Goal: Task Accomplishment & Management: Manage account settings

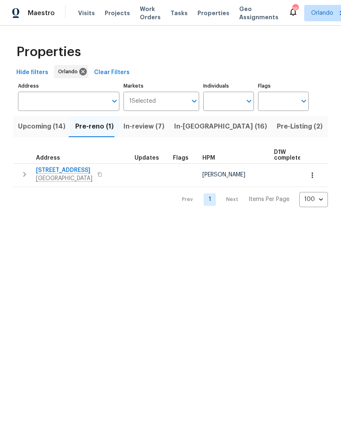
scroll to position [0, 7]
click at [314, 176] on icon "button" at bounding box center [313, 175] width 8 height 8
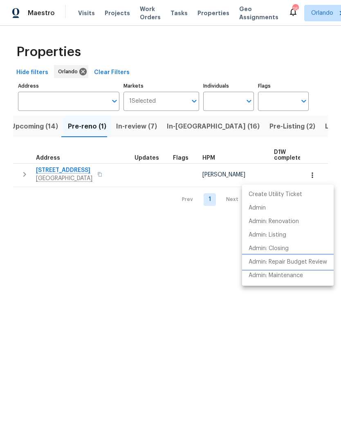
click at [310, 260] on p "Admin: Repair Budget Review" at bounding box center [288, 262] width 79 height 9
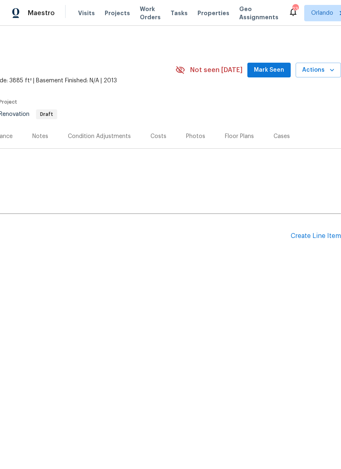
scroll to position [0, 121]
click at [280, 67] on span "Mark Seen" at bounding box center [269, 70] width 30 height 10
click at [279, 67] on span "Seen [DATE]" at bounding box center [271, 70] width 39 height 8
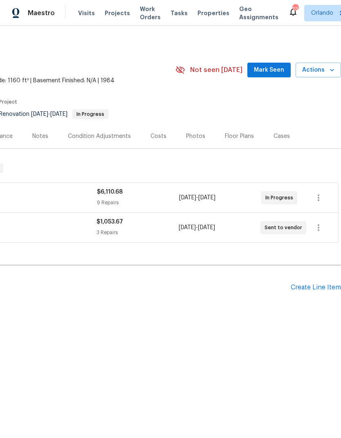
scroll to position [0, 121]
click at [272, 61] on div "[STREET_ADDRESS] 3 Beds | 2 Baths | Total: 1160 ft² | Above Grade: 1160 ft² | B…" at bounding box center [110, 69] width 463 height 29
click at [276, 75] on button "Mark Seen" at bounding box center [269, 70] width 43 height 15
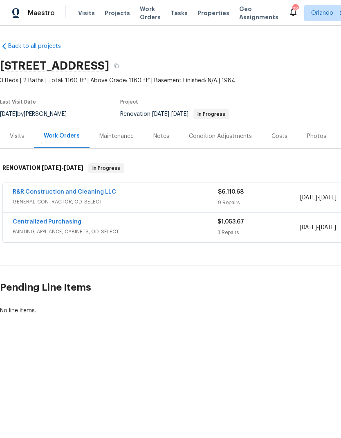
scroll to position [0, 0]
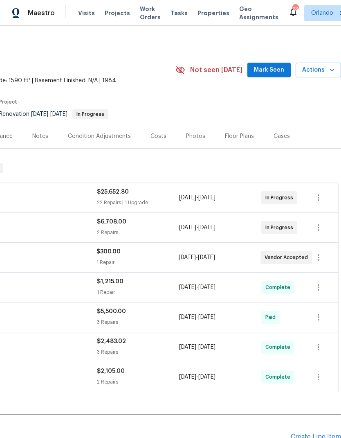
scroll to position [0, 121]
click at [271, 68] on span "Mark Seen" at bounding box center [269, 70] width 30 height 10
click at [271, 67] on span "Seen [DATE]" at bounding box center [271, 70] width 39 height 8
